Goal: Use online tool/utility: Utilize a website feature to perform a specific function

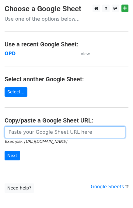
click at [28, 133] on input "url" at bounding box center [65, 133] width 120 height 12
paste input "[URL][DOMAIN_NAME]"
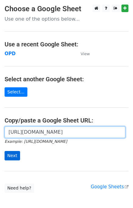
type input "[URL][DOMAIN_NAME]"
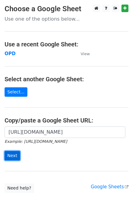
scroll to position [0, 0]
click at [16, 155] on input "Next" at bounding box center [12, 155] width 15 height 9
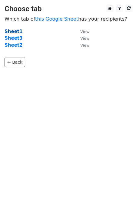
click at [12, 30] on strong "Sheet1" at bounding box center [14, 31] width 18 height 5
